Goal: Contribute content

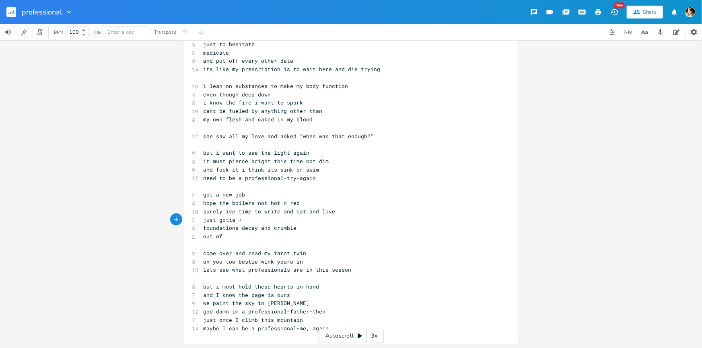
scroll to position [70, 0]
type textarea "what do we d"
type textarea "do weh"
type textarea "hen d"
type textarea "we dont get what we c"
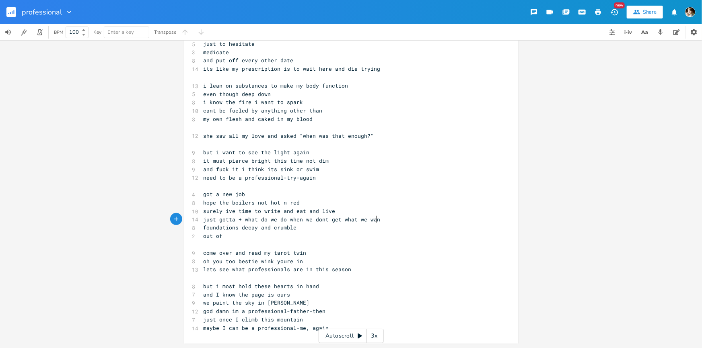
type textarea "want"
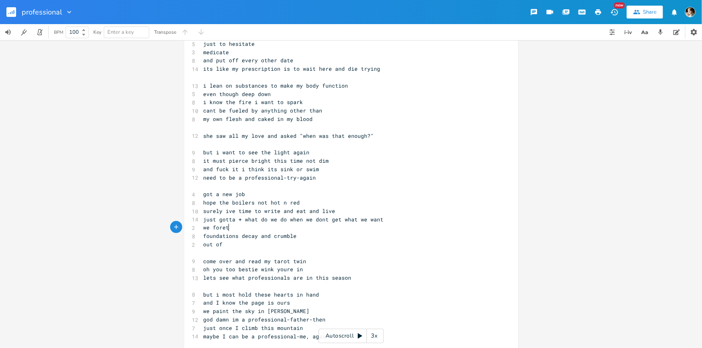
type textarea "we foret"
type textarea "get what"
type textarea "how to want at all"
click at [235, 245] on pre "out of" at bounding box center [347, 245] width 291 height 8
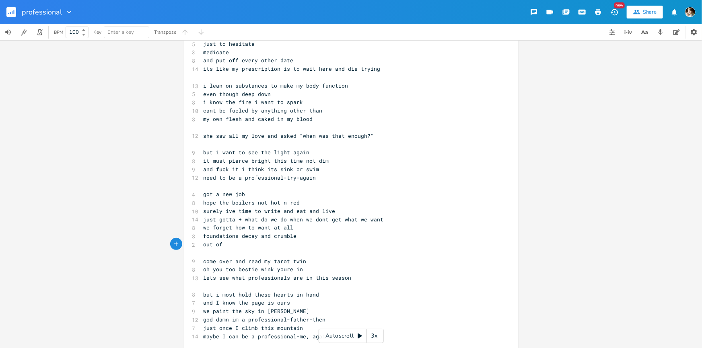
click at [243, 217] on span "just gotta + what do we do when we dont get what we want" at bounding box center [294, 219] width 180 height 7
click at [224, 294] on span "but i most hold these hearts in hand" at bounding box center [262, 294] width 116 height 7
type textarea "u"
